Goal: Navigation & Orientation: Find specific page/section

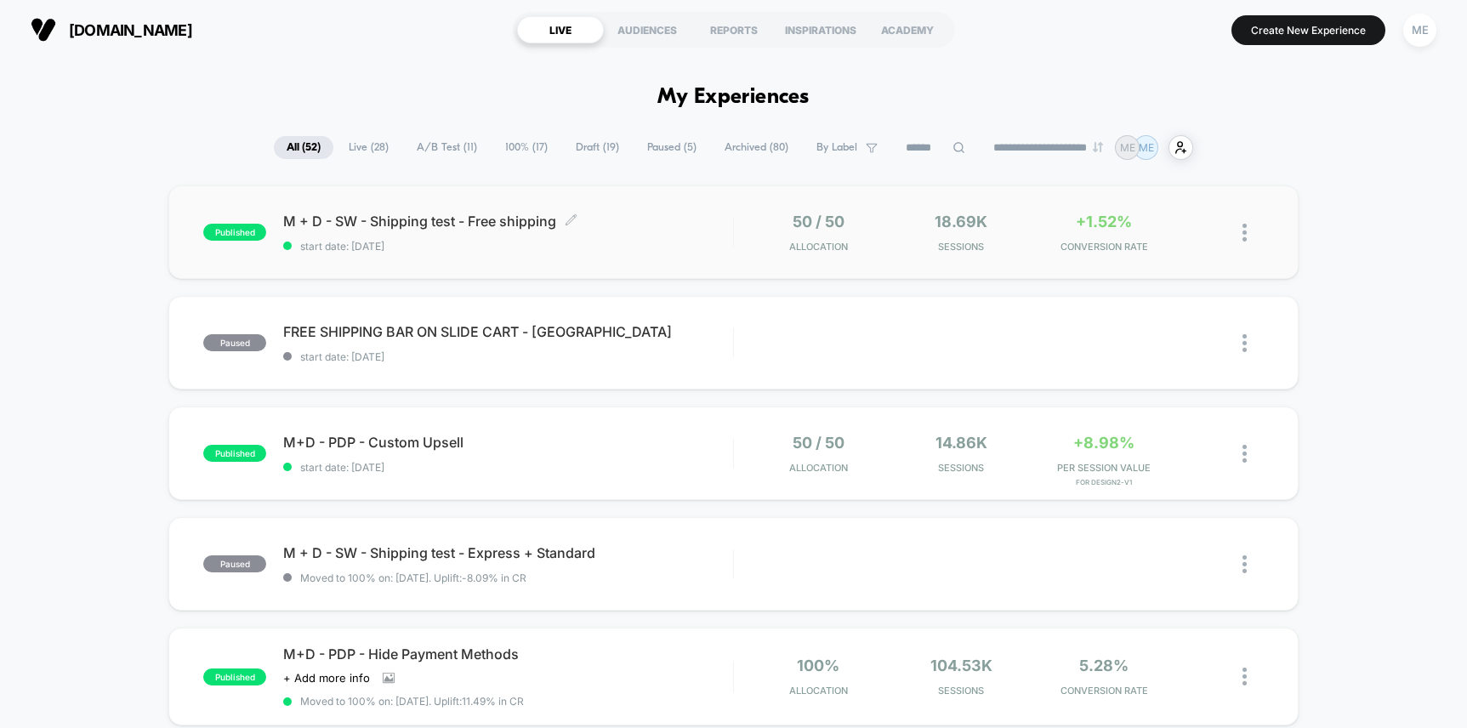
click at [651, 228] on span "M + D - SW - Shipping test - Free shipping Click to edit experience details" at bounding box center [507, 221] width 449 height 17
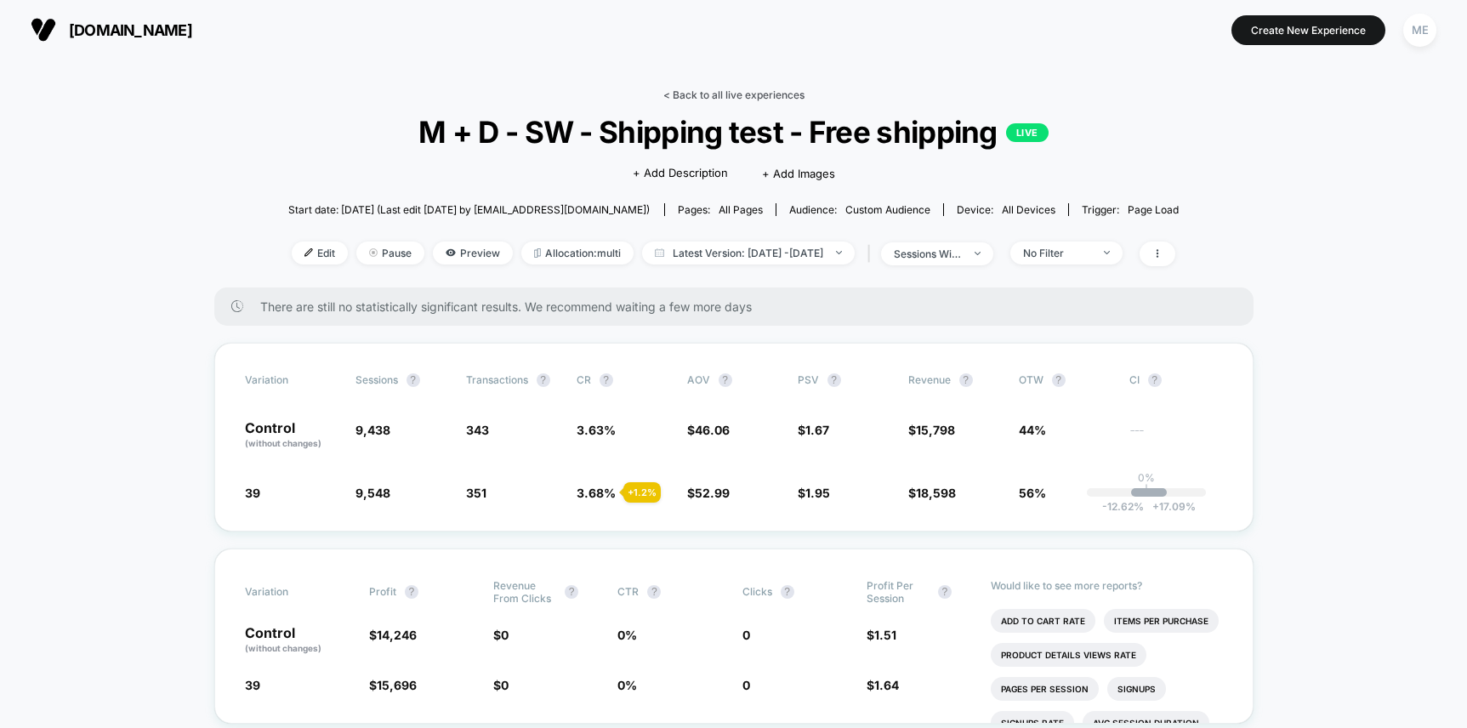
click at [685, 94] on link "< Back to all live experiences" at bounding box center [733, 94] width 141 height 13
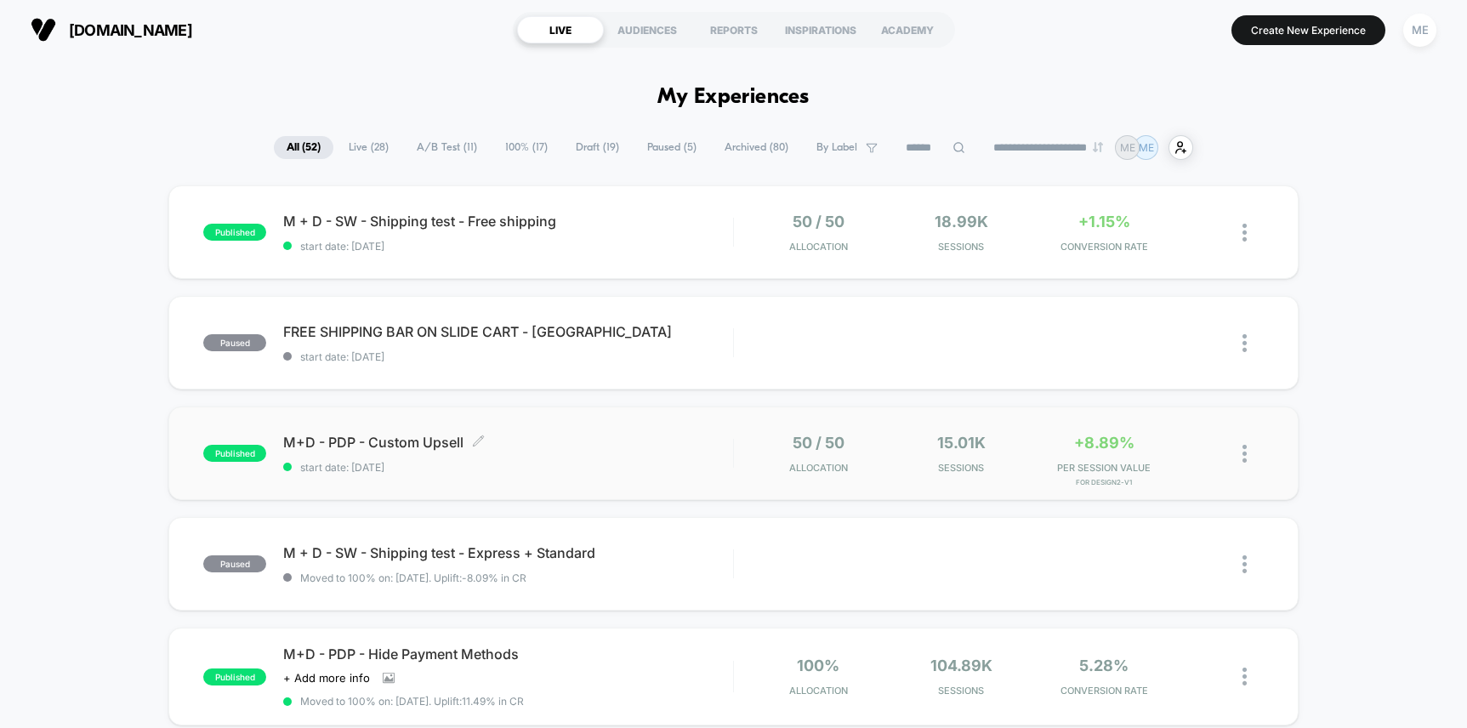
click at [692, 434] on span "M+D - PDP - Custom Upsell Click to edit experience details" at bounding box center [507, 442] width 449 height 17
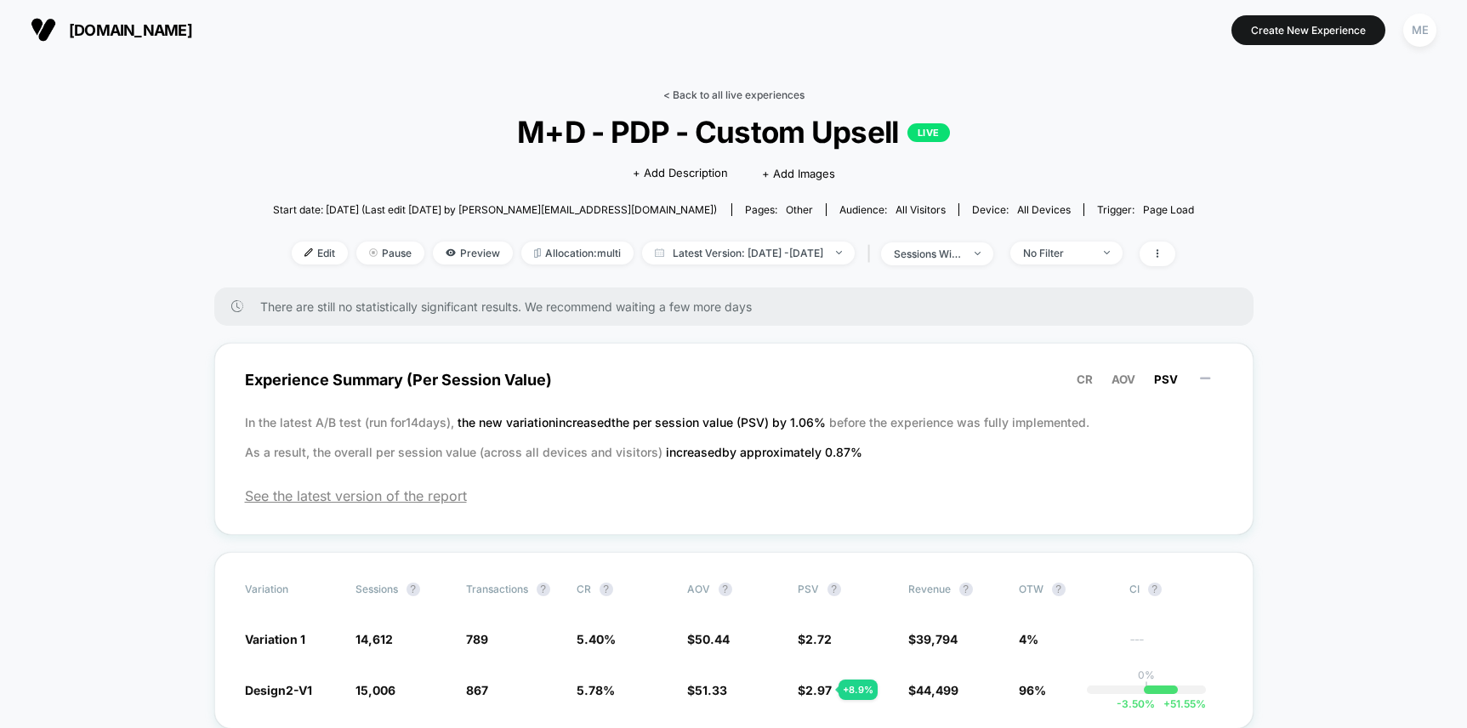
click at [704, 95] on link "< Back to all live experiences" at bounding box center [733, 94] width 141 height 13
